Goal: Task Accomplishment & Management: Manage account settings

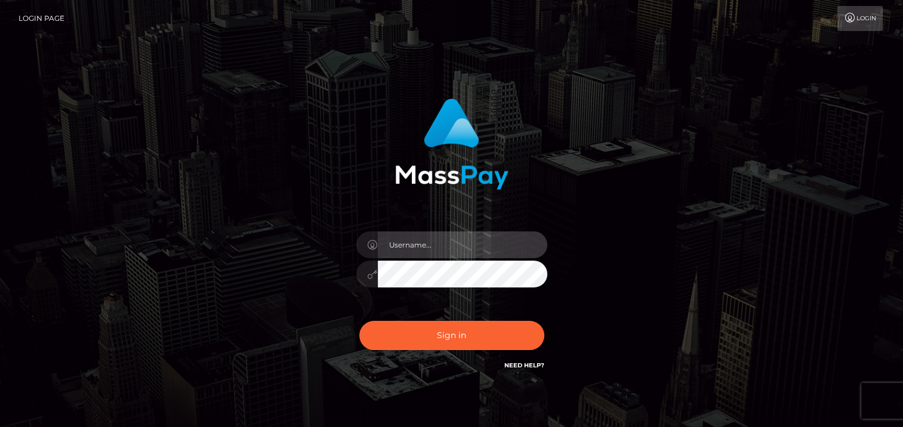
click at [428, 243] on input "text" at bounding box center [462, 245] width 169 height 27
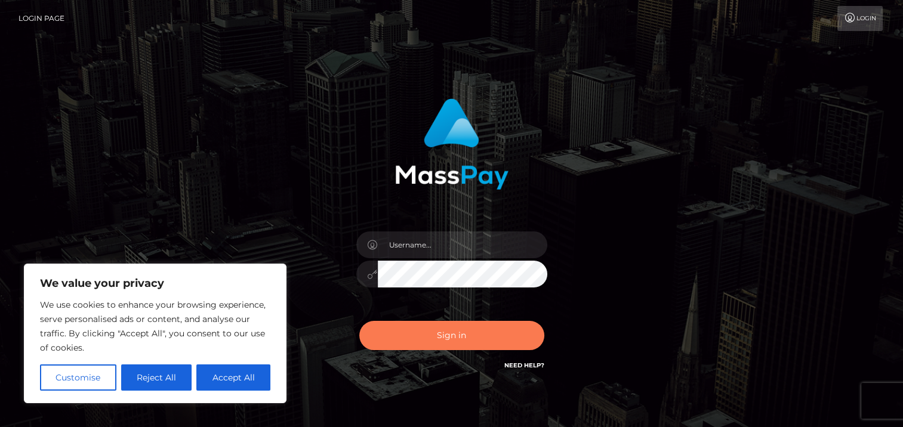
click at [377, 335] on button "Sign in" at bounding box center [451, 335] width 185 height 29
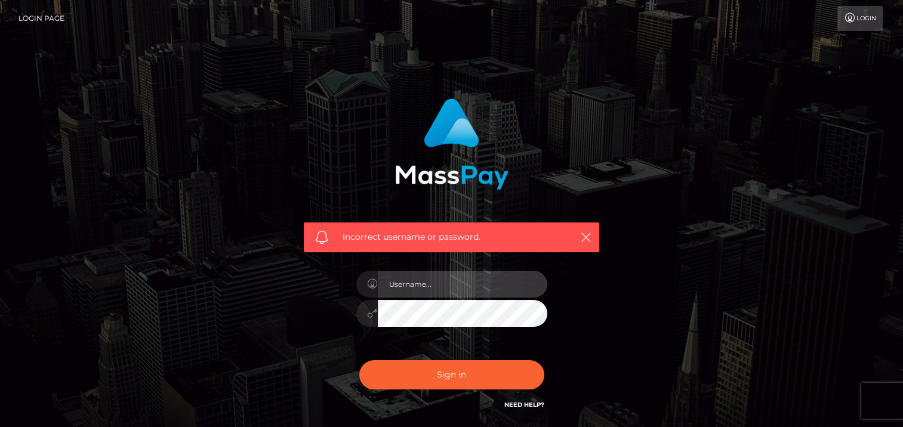
click at [409, 284] on input "text" at bounding box center [462, 284] width 169 height 27
type input "[EMAIL_ADDRESS][DOMAIN_NAME]"
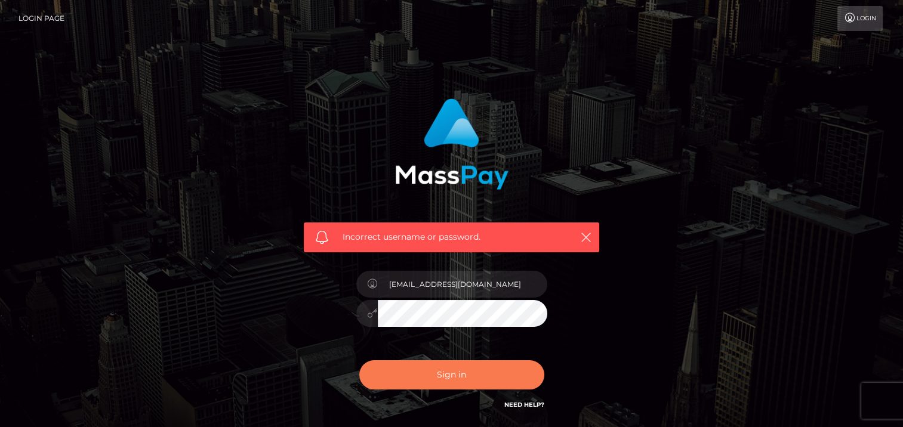
click at [455, 370] on button "Sign in" at bounding box center [451, 374] width 185 height 29
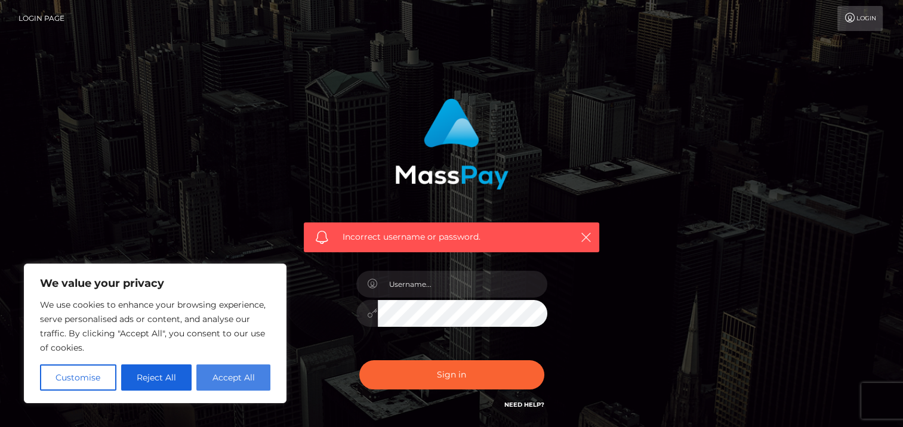
click at [232, 377] on button "Accept All" at bounding box center [233, 378] width 74 height 26
checkbox input "true"
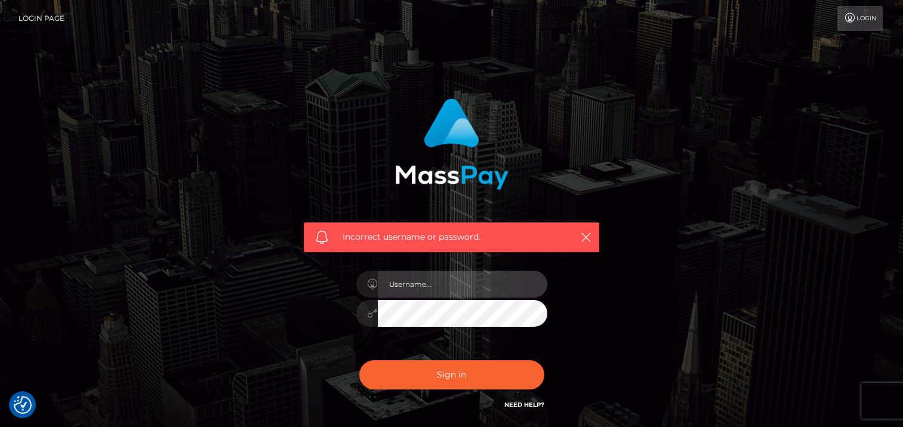
click at [420, 291] on input "text" at bounding box center [462, 284] width 169 height 27
type input "[EMAIL_ADDRESS][DOMAIN_NAME]"
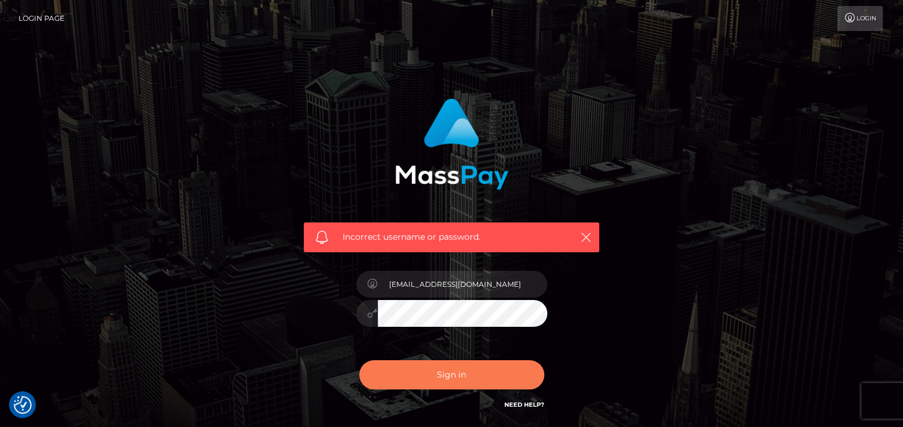
click at [448, 372] on button "Sign in" at bounding box center [451, 374] width 185 height 29
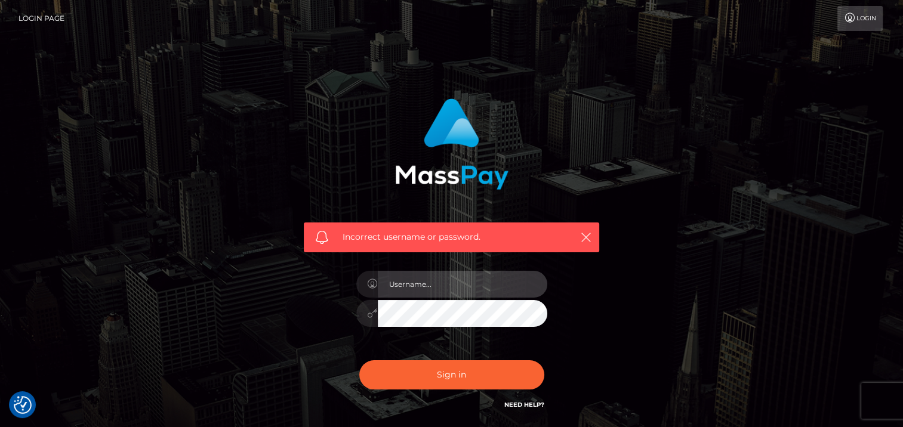
type input "[EMAIL_ADDRESS][DOMAIN_NAME]"
click at [359, 360] on button "Sign in" at bounding box center [451, 374] width 185 height 29
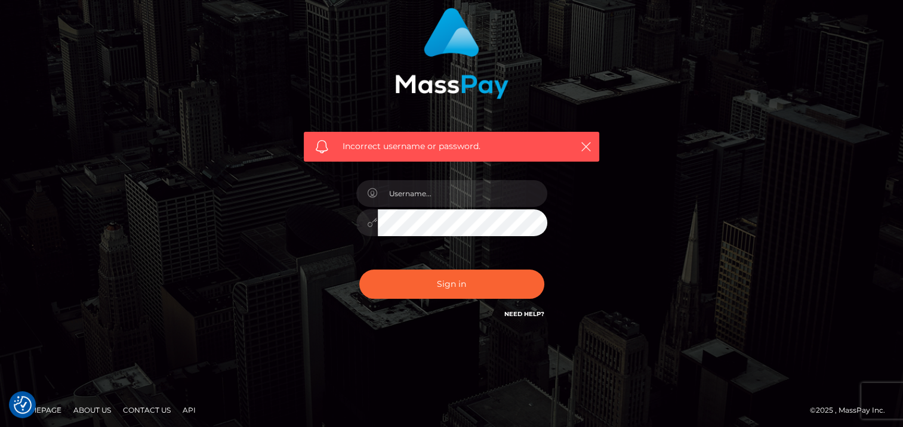
scroll to position [94, 0]
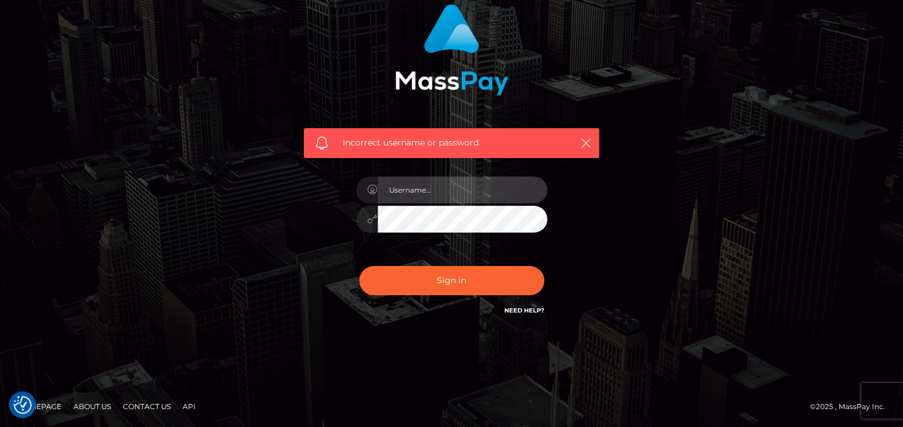
click at [442, 188] on input "text" at bounding box center [462, 190] width 169 height 27
click at [454, 180] on input "[EMAIL_ADDRESS][DOMAIN_NAME]" at bounding box center [462, 190] width 169 height 27
click at [454, 179] on input "Scarlettdelarosa02@gmail.com" at bounding box center [462, 190] width 169 height 27
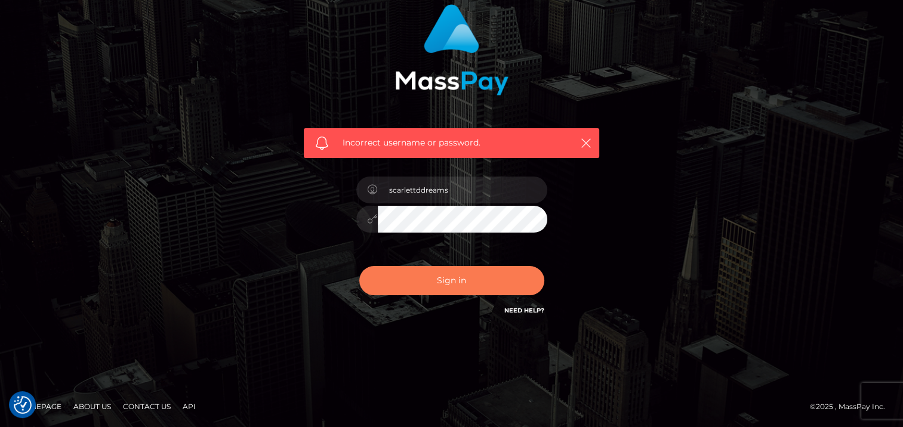
type input "scarlettddreams"
click at [389, 273] on button "Sign in" at bounding box center [451, 280] width 185 height 29
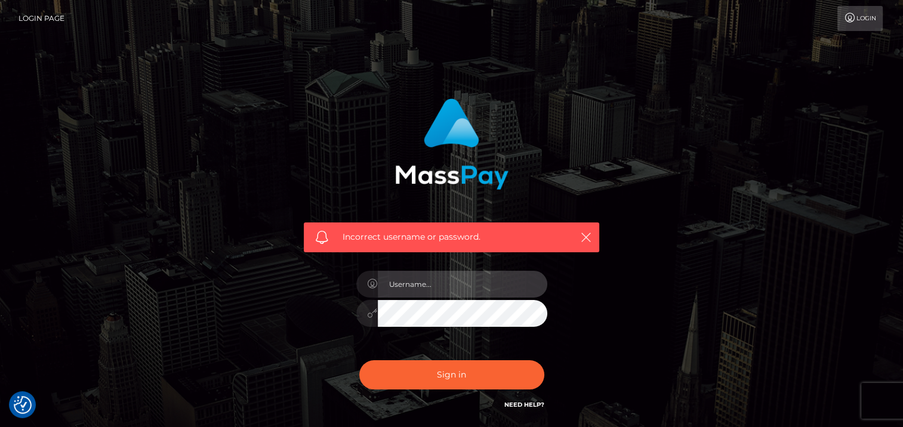
click at [409, 284] on input "text" at bounding box center [462, 284] width 169 height 27
type input "Scarlettdelarosa02@gmail.com"
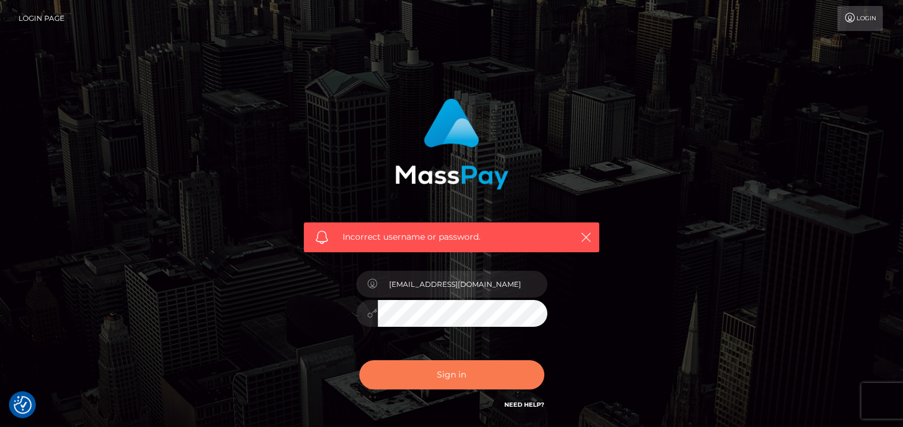
click at [380, 372] on button "Sign in" at bounding box center [451, 374] width 185 height 29
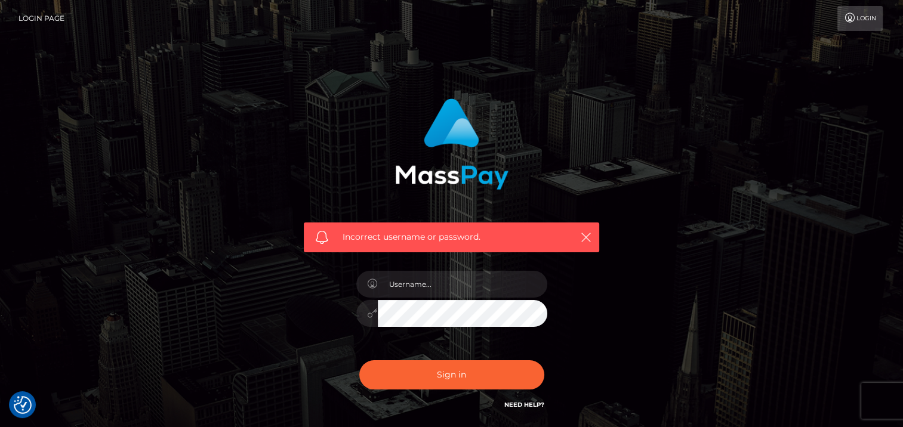
click at [852, 24] on link "Login" at bounding box center [859, 18] width 45 height 25
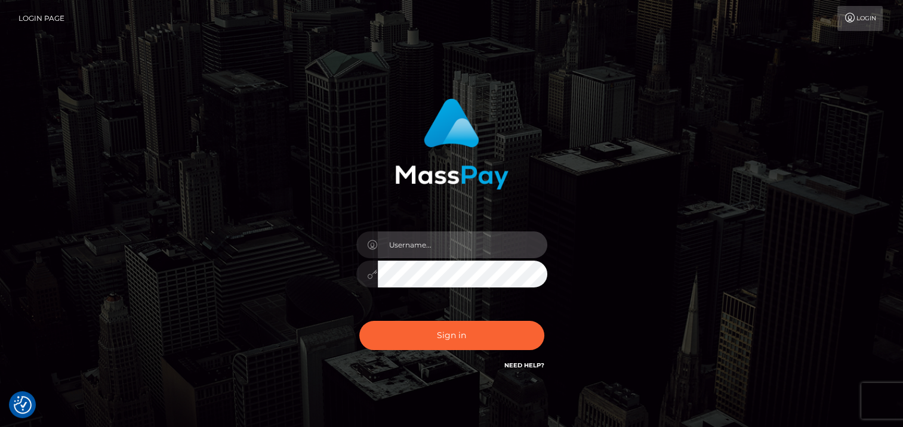
click at [457, 257] on input "text" at bounding box center [462, 245] width 169 height 27
click at [708, 289] on div "Sign in" at bounding box center [452, 242] width 680 height 304
click at [528, 363] on link "Need Help?" at bounding box center [524, 366] width 40 height 8
click at [528, 365] on link "Need Help?" at bounding box center [524, 366] width 40 height 8
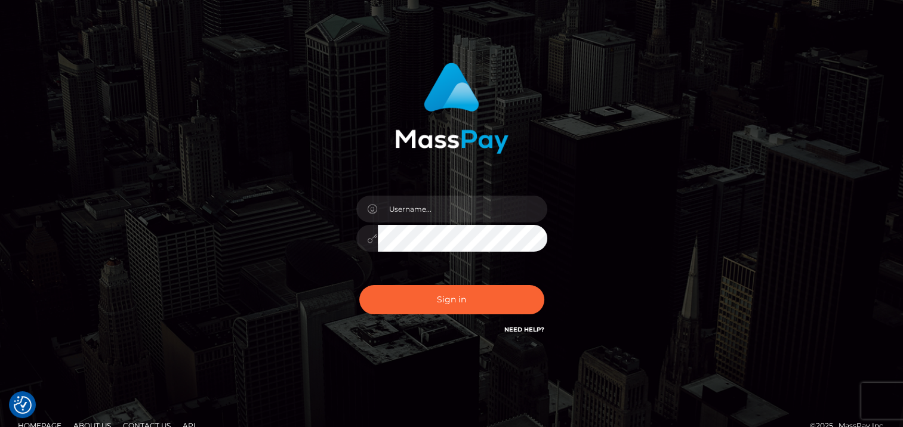
scroll to position [55, 0]
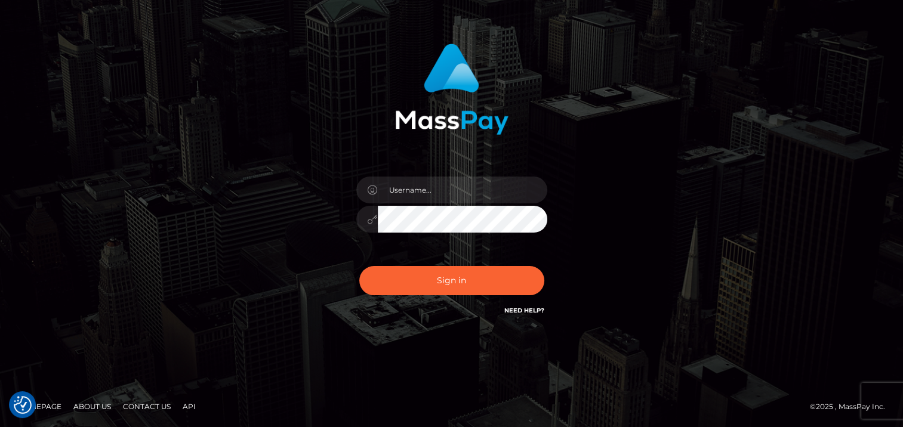
click at [56, 121] on div "Sign in" at bounding box center [451, 186] width 903 height 483
